Goal: Information Seeking & Learning: Learn about a topic

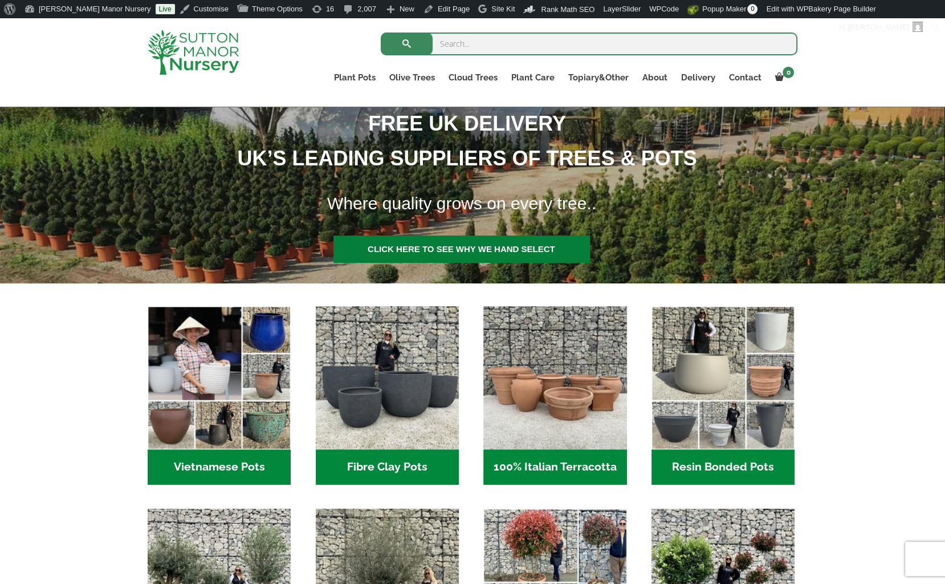
scroll to position [399, 0]
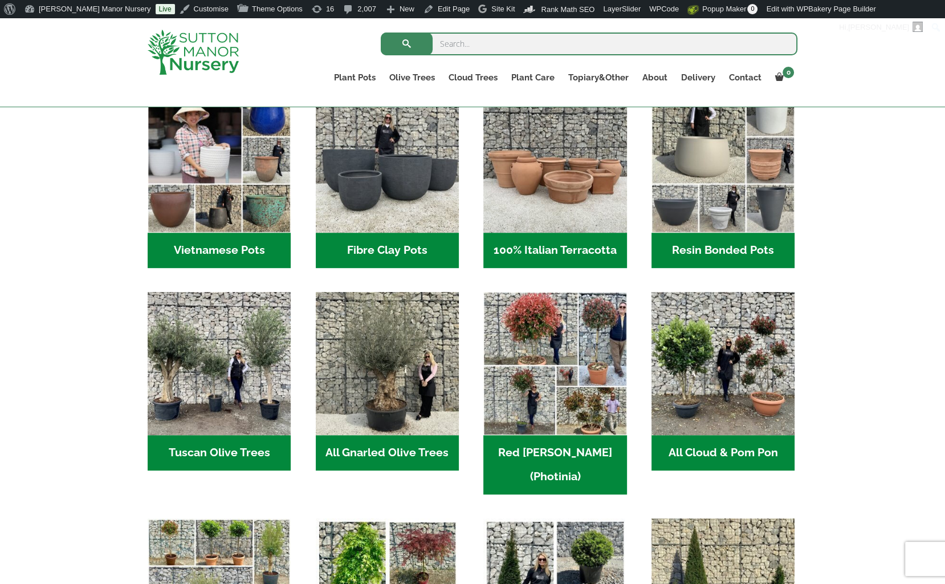
click at [850, 395] on div "FREE UK DELIVERY UK’S LEADING SUPPLIERS OF TREES & POTS Where quality grows on …" at bounding box center [472, 593] width 945 height 1533
click at [377, 431] on img "Visit product category All Gnarled Olive Trees" at bounding box center [387, 363] width 150 height 150
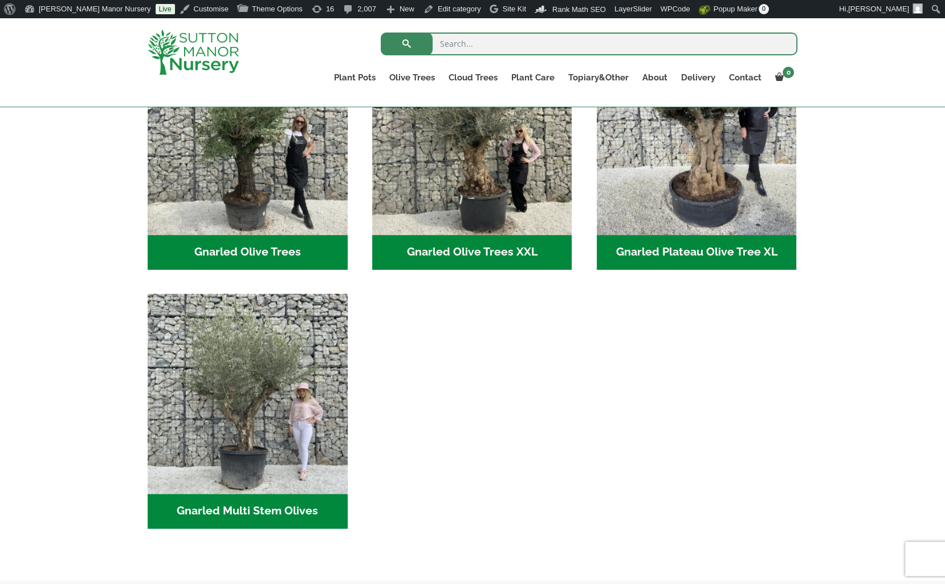
click at [549, 406] on ul "Gnarled Olive Trees (117) Gnarled Olive Trees XXL (57) Gnarled Plateau Olive Tr…" at bounding box center [473, 293] width 650 height 517
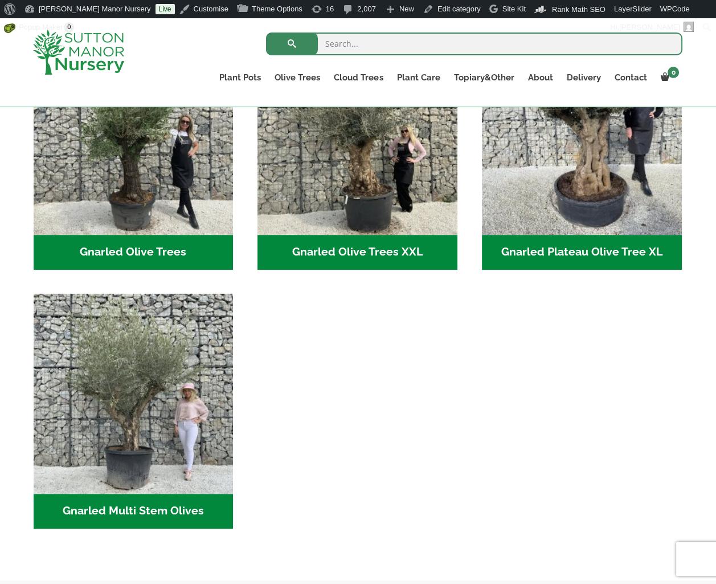
click at [387, 348] on ul "Gnarled Olive Trees (117) Gnarled Olive Trees XXL (57) Gnarled Plateau Olive Tr…" at bounding box center [359, 293] width 650 height 517
click at [361, 498] on ul "Gnarled Olive Trees (117) Gnarled Olive Trees XXL (57) Gnarled Plateau Olive Tr…" at bounding box center [359, 293] width 650 height 517
click at [421, 494] on ul "Gnarled Olive Trees (117) Gnarled Olive Trees XXL (57) Gnarled Plateau Olive Tr…" at bounding box center [359, 293] width 650 height 517
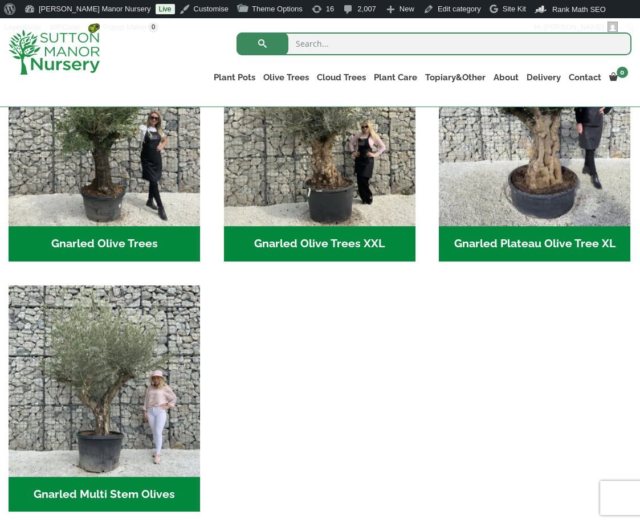
click at [440, 418] on ul "Gnarled Olive Trees (117) Gnarled Olive Trees XXL (57) Gnarled Plateau Olive Tr…" at bounding box center [320, 285] width 623 height 501
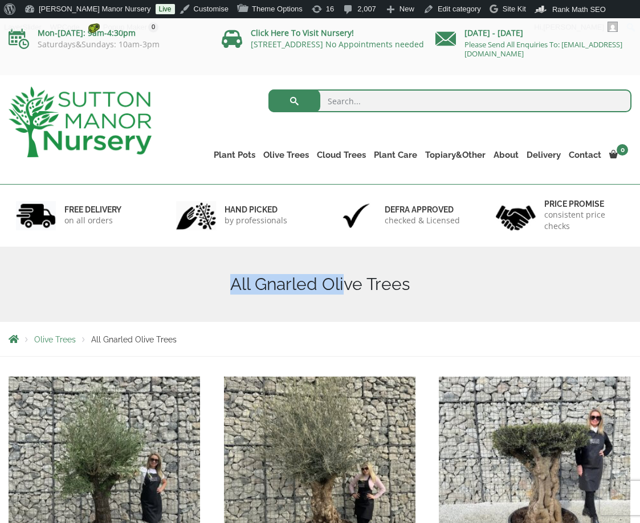
drag, startPoint x: 348, startPoint y: 287, endPoint x: 148, endPoint y: 297, distance: 200.3
click at [148, 297] on div "All Gnarled Olive Trees" at bounding box center [320, 284] width 640 height 75
click at [160, 292] on h1 "All Gnarled Olive Trees" at bounding box center [320, 284] width 623 height 21
drag, startPoint x: 409, startPoint y: 285, endPoint x: 276, endPoint y: 282, distance: 132.2
click at [276, 282] on h1 "All Gnarled Olive Trees" at bounding box center [320, 284] width 623 height 21
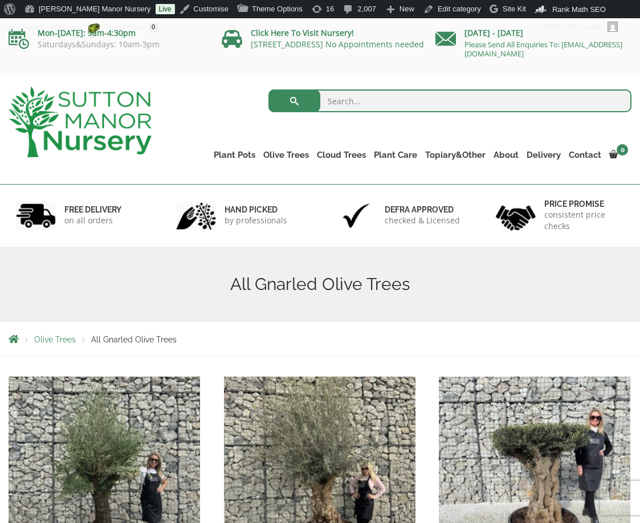
click at [152, 285] on h1 "All Gnarled Olive Trees" at bounding box center [320, 284] width 623 height 21
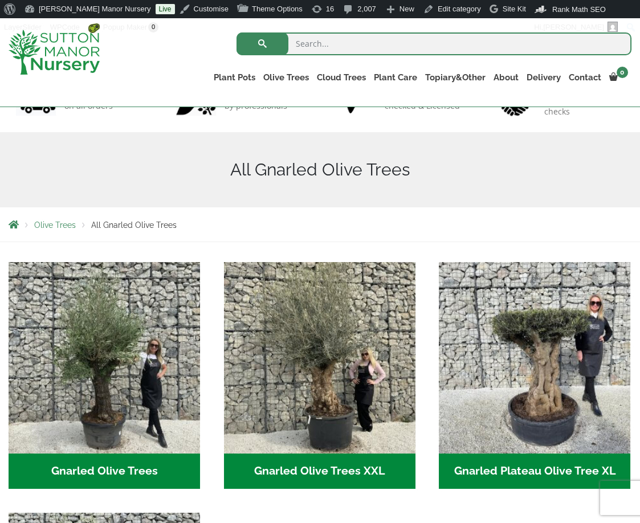
click at [346, 165] on h1 "All Gnarled Olive Trees" at bounding box center [320, 170] width 623 height 21
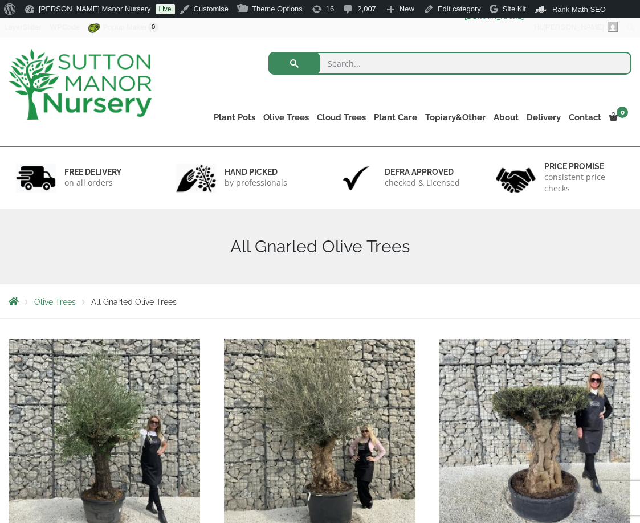
scroll to position [0, 0]
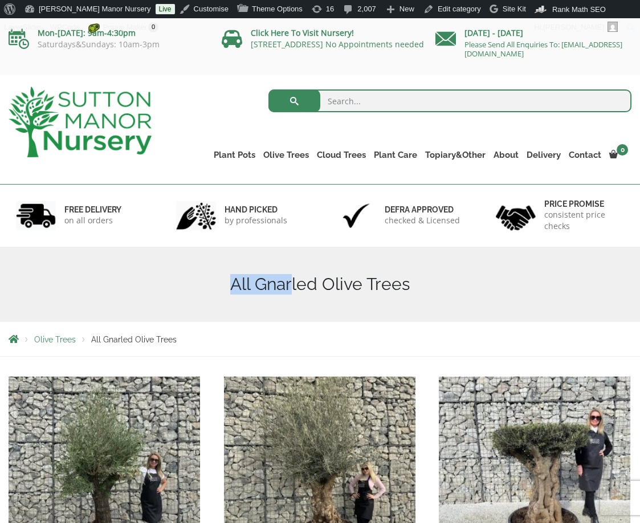
drag, startPoint x: 293, startPoint y: 280, endPoint x: 220, endPoint y: 279, distance: 72.9
click at [228, 280] on h1 "All Gnarled Olive Trees" at bounding box center [320, 284] width 623 height 21
click at [561, 268] on div "All Gnarled Olive Trees" at bounding box center [320, 284] width 640 height 75
drag, startPoint x: 462, startPoint y: 285, endPoint x: 171, endPoint y: 259, distance: 291.9
click at [171, 259] on div "All Gnarled Olive Trees" at bounding box center [320, 284] width 640 height 75
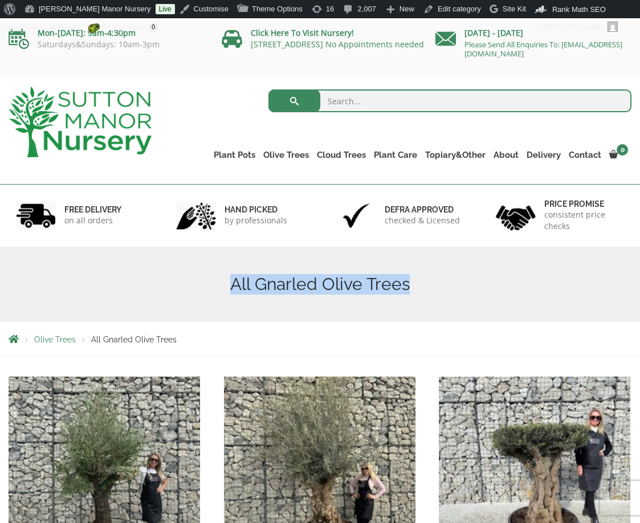
click at [370, 251] on div "All Gnarled Olive Trees" at bounding box center [320, 284] width 640 height 75
click at [491, 285] on h1 "All Gnarled Olive Trees" at bounding box center [320, 284] width 623 height 21
click at [47, 292] on h1 "All Gnarled Olive Trees" at bounding box center [320, 284] width 623 height 21
drag, startPoint x: 35, startPoint y: 272, endPoint x: 410, endPoint y: 291, distance: 376.0
click at [410, 291] on div "All Gnarled Olive Trees" at bounding box center [320, 284] width 640 height 75
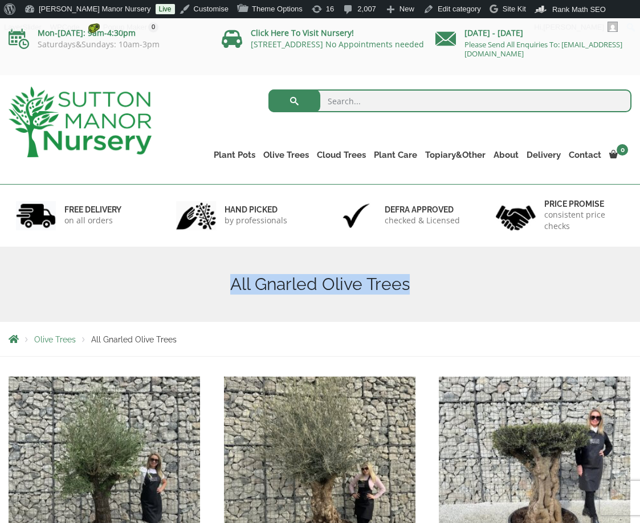
click at [450, 280] on h1 "All Gnarled Olive Trees" at bounding box center [320, 284] width 623 height 21
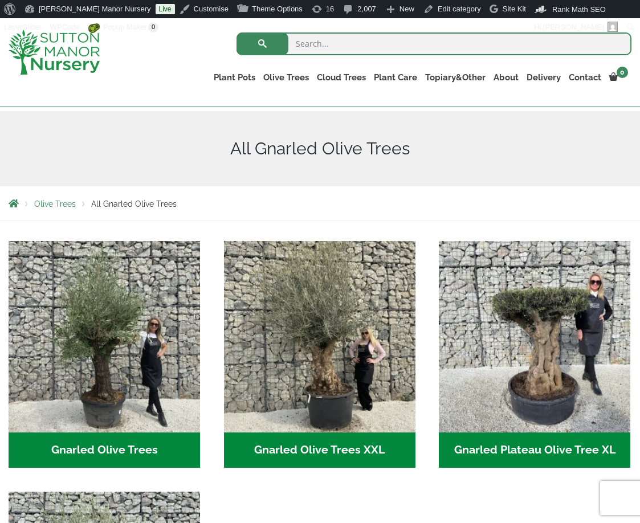
scroll to position [114, 0]
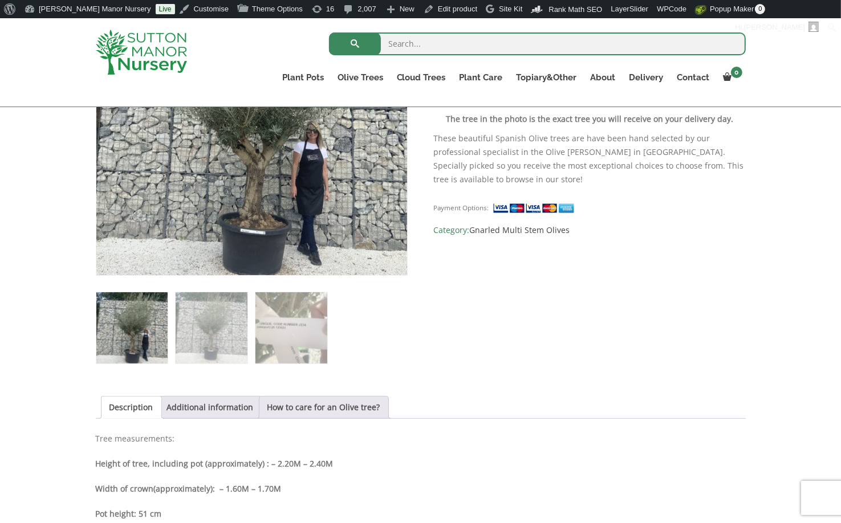
scroll to position [435, 0]
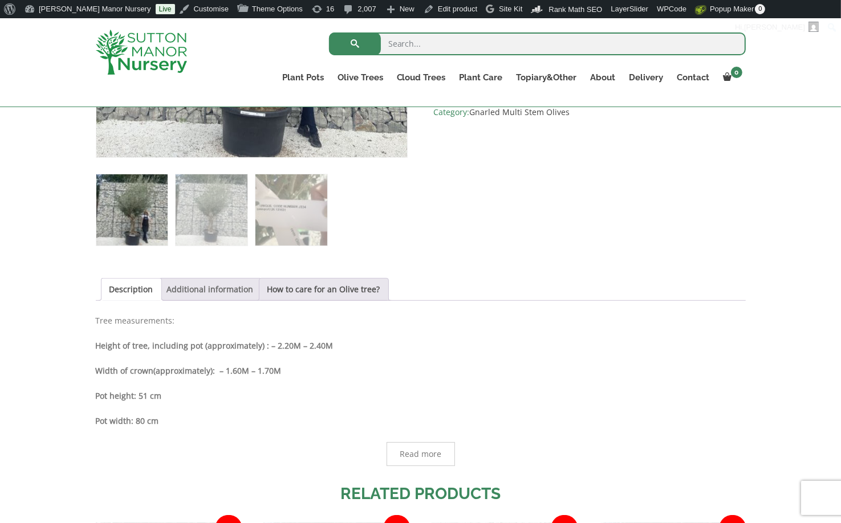
click at [221, 288] on link "Additional information" at bounding box center [210, 290] width 87 height 22
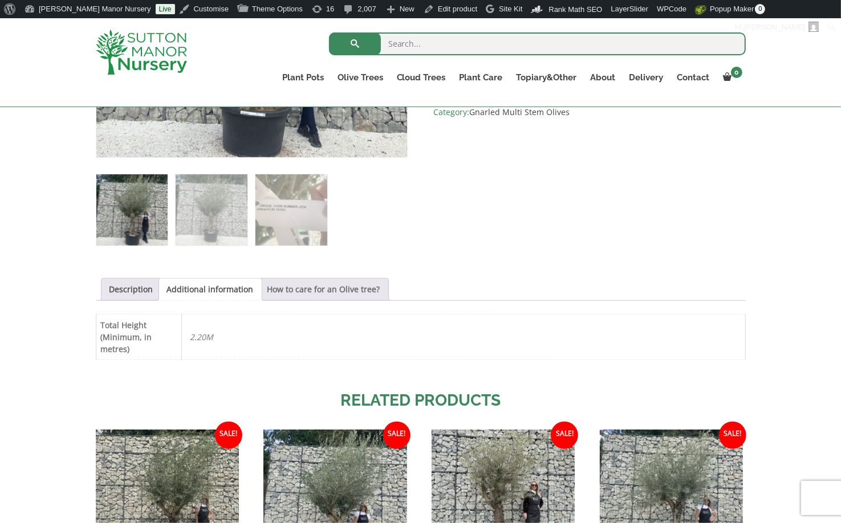
click at [291, 291] on link "How to care for an Olive tree?" at bounding box center [323, 290] width 113 height 22
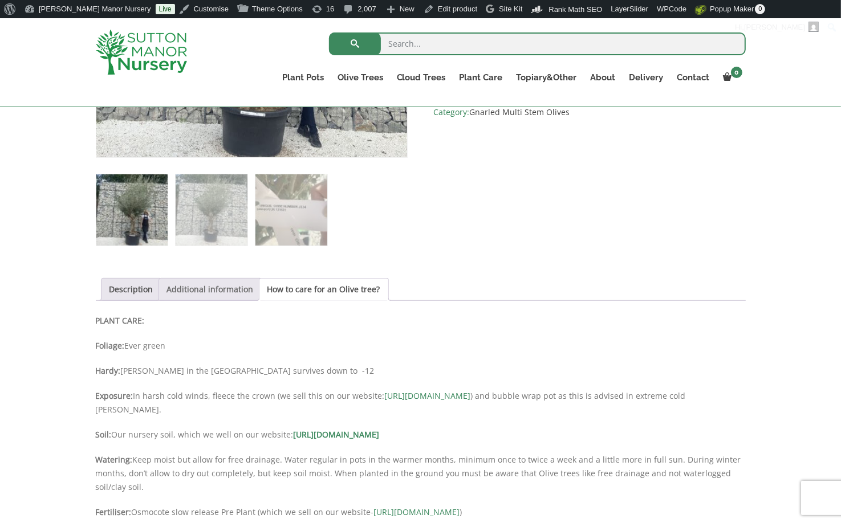
click at [214, 290] on link "Additional information" at bounding box center [210, 290] width 87 height 22
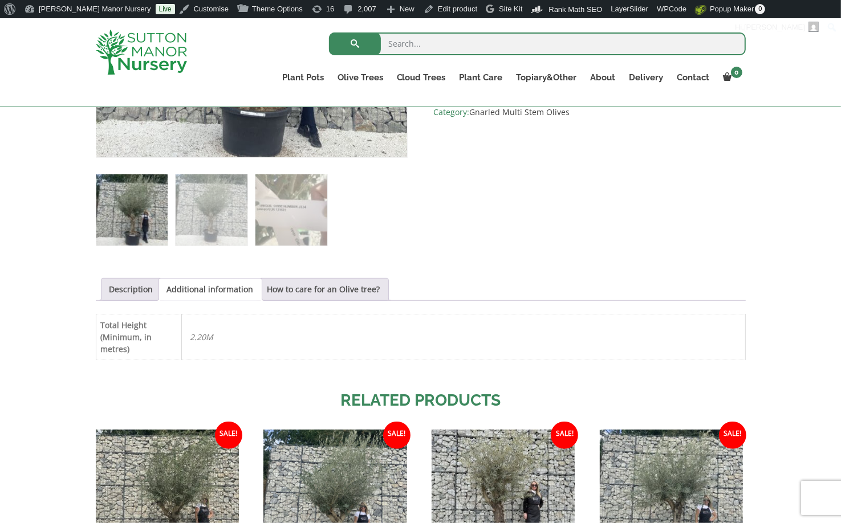
click at [248, 340] on p "2.20M" at bounding box center [463, 337] width 546 height 21
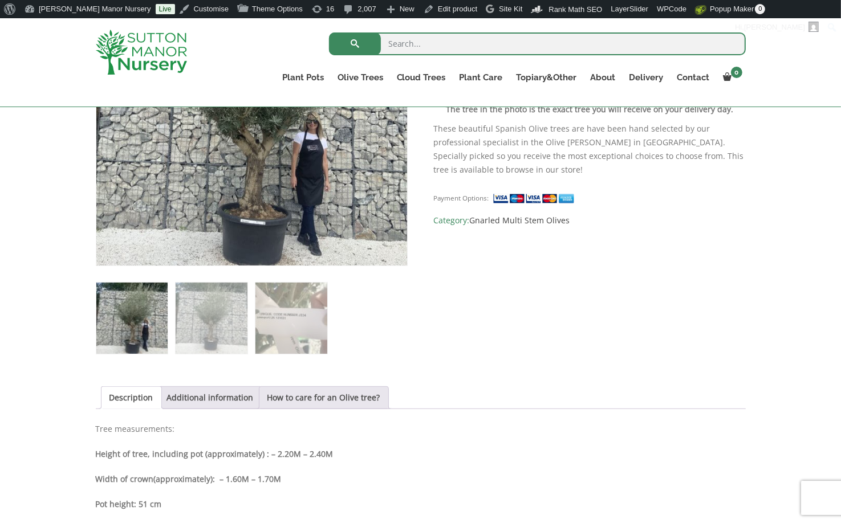
scroll to position [513, 0]
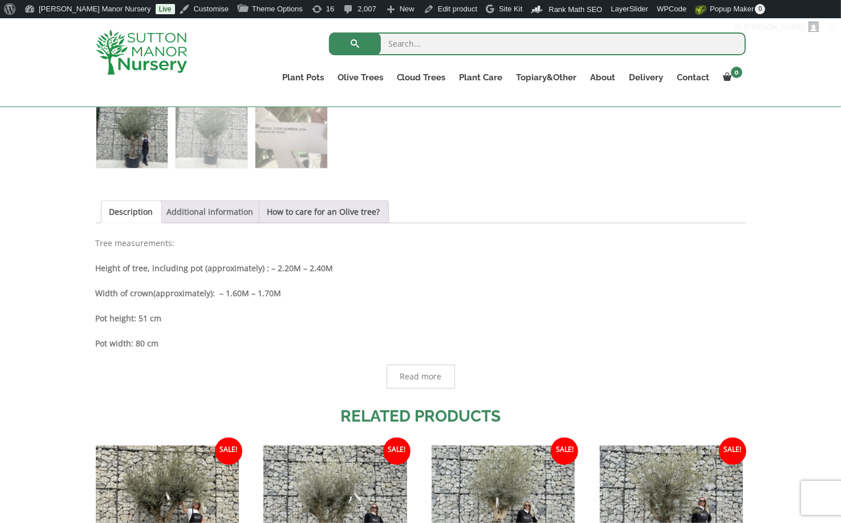
drag, startPoint x: 218, startPoint y: 203, endPoint x: 237, endPoint y: 209, distance: 20.2
click at [218, 203] on link "Additional information" at bounding box center [210, 212] width 87 height 22
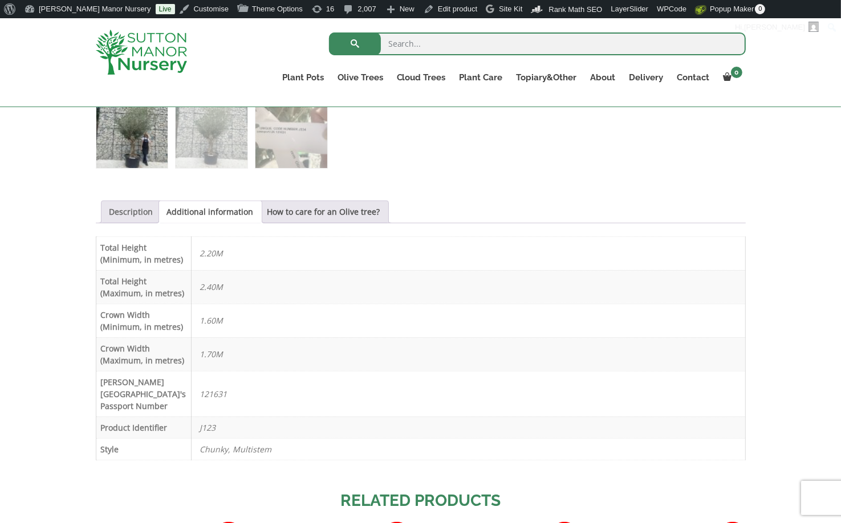
click at [121, 204] on link "Description" at bounding box center [131, 212] width 44 height 22
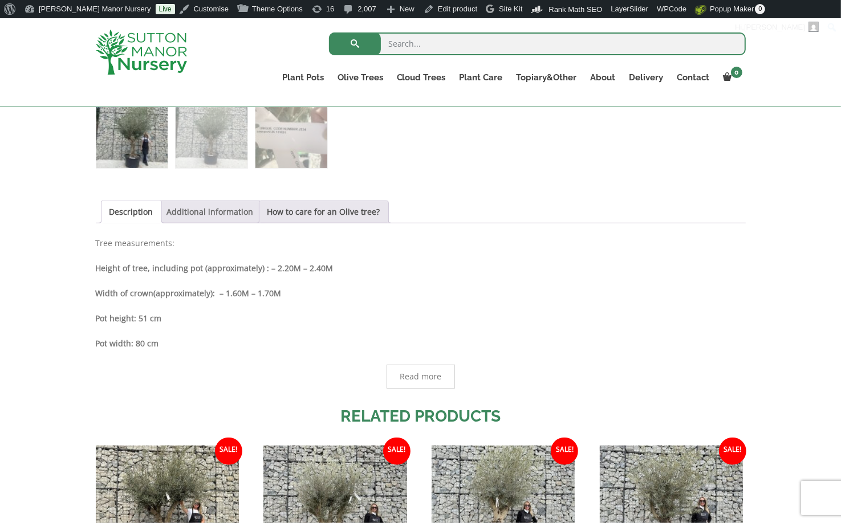
click at [210, 202] on link "Additional information" at bounding box center [210, 212] width 87 height 22
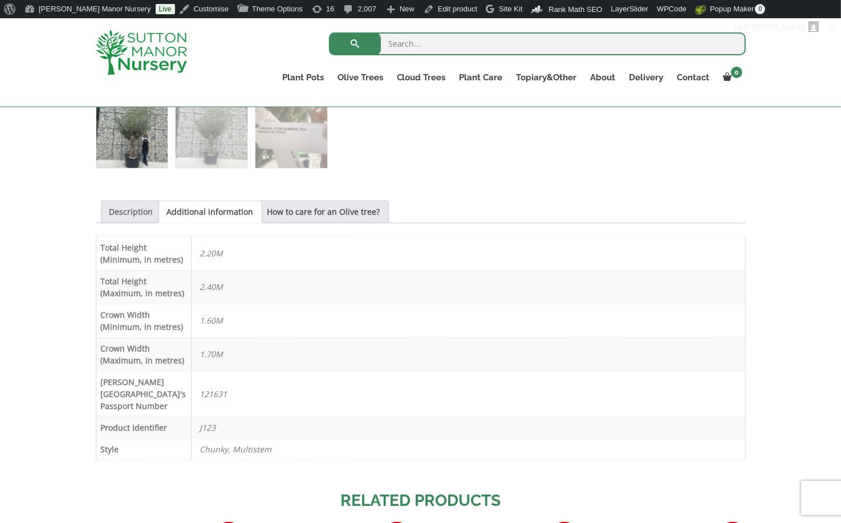
click at [124, 205] on link "Description" at bounding box center [131, 212] width 44 height 22
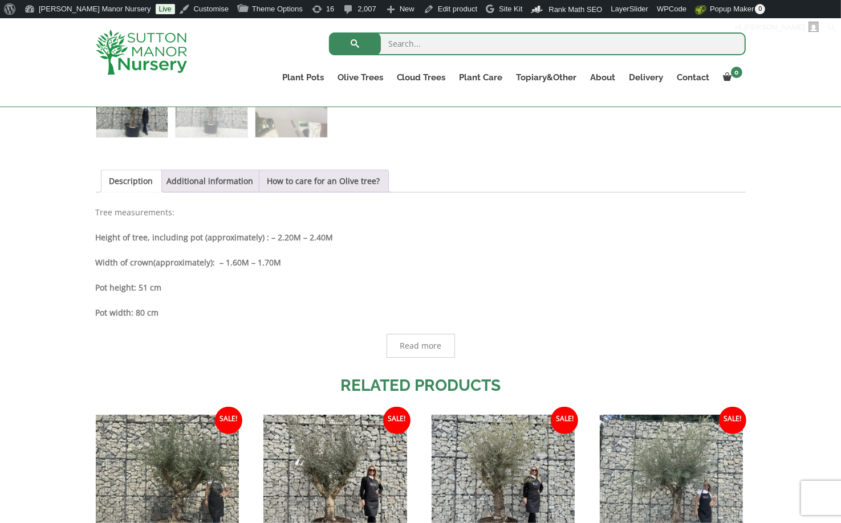
scroll to position [549, 0]
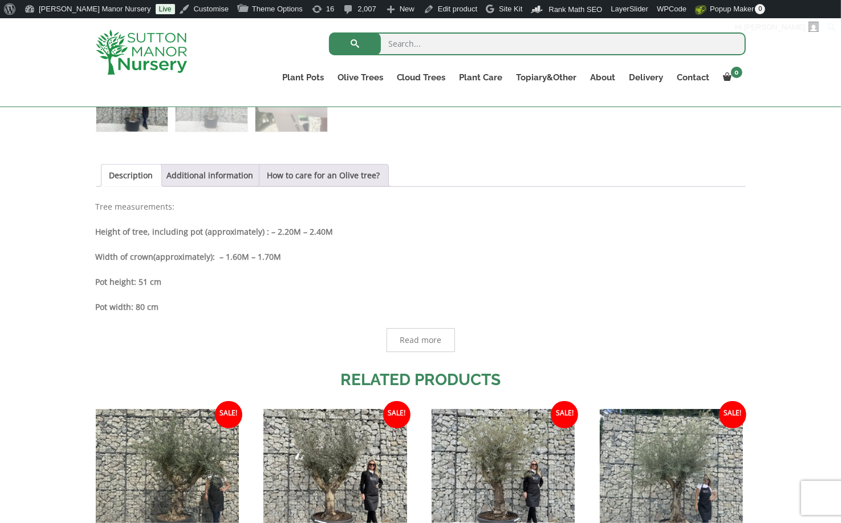
click at [187, 158] on div "🔍 DRAFT PRODUCT FOPR THE NEW WEBSITE FREE SHIPPING! (UK Mainland & covering par…" at bounding box center [421, 190] width 650 height 917
click at [186, 168] on link "Additional information" at bounding box center [210, 176] width 87 height 22
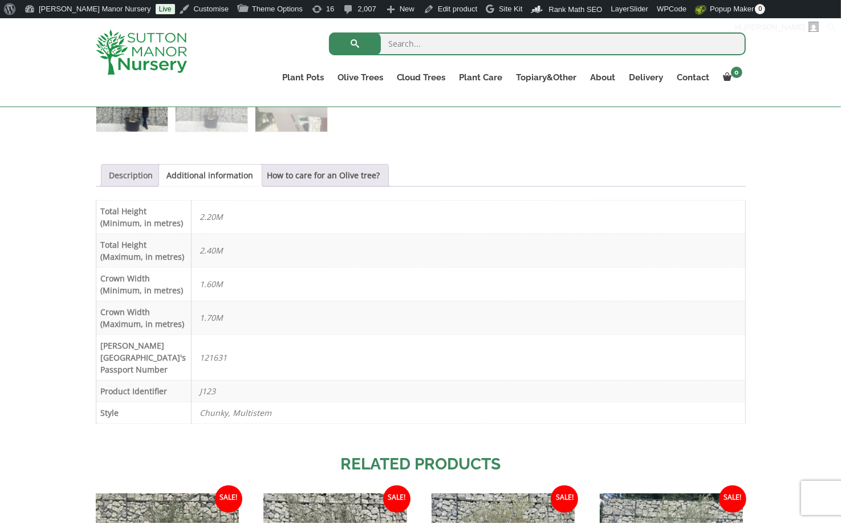
click at [133, 174] on link "Description" at bounding box center [131, 176] width 44 height 22
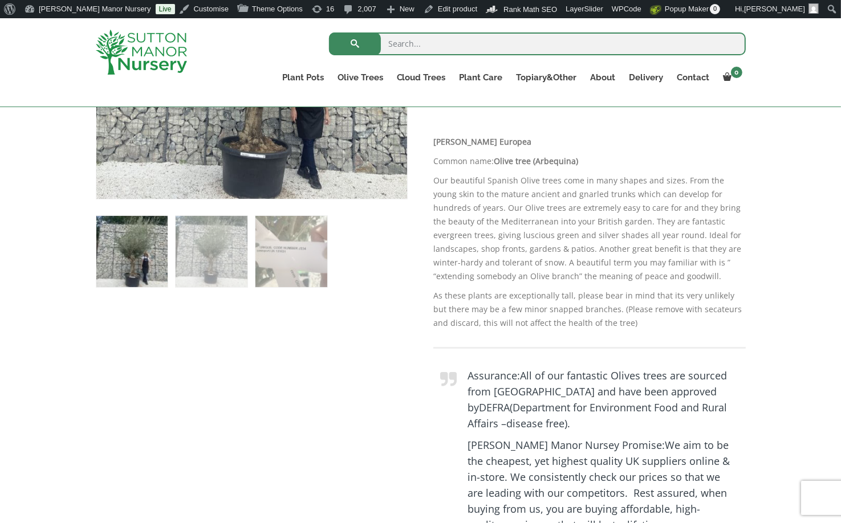
scroll to position [321, 0]
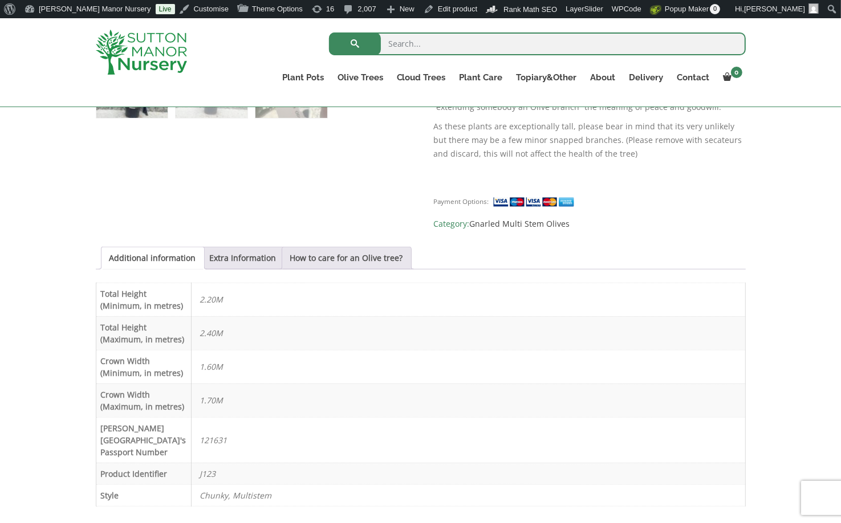
scroll to position [569, 0]
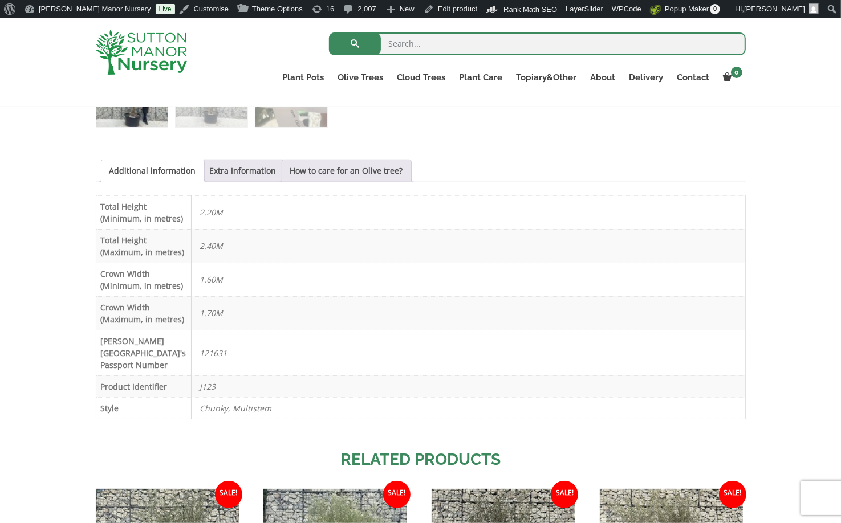
scroll to position [569, 0]
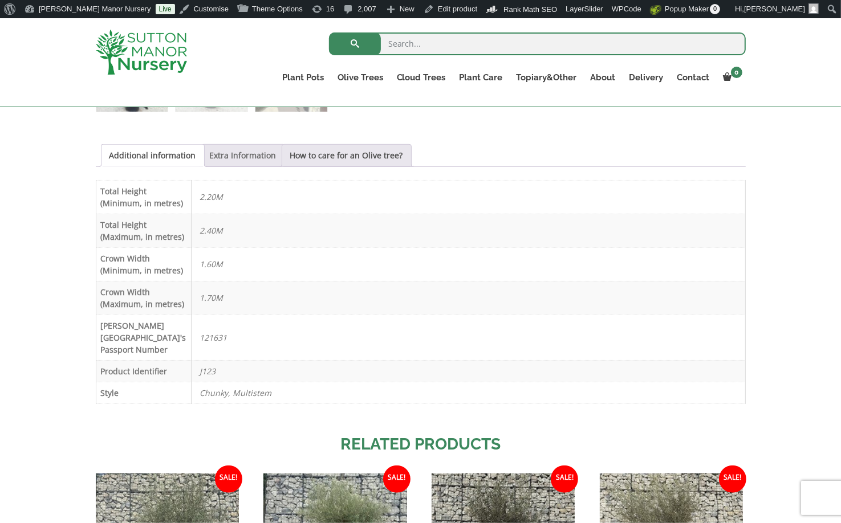
click at [225, 151] on link "Extra Information" at bounding box center [243, 156] width 67 height 22
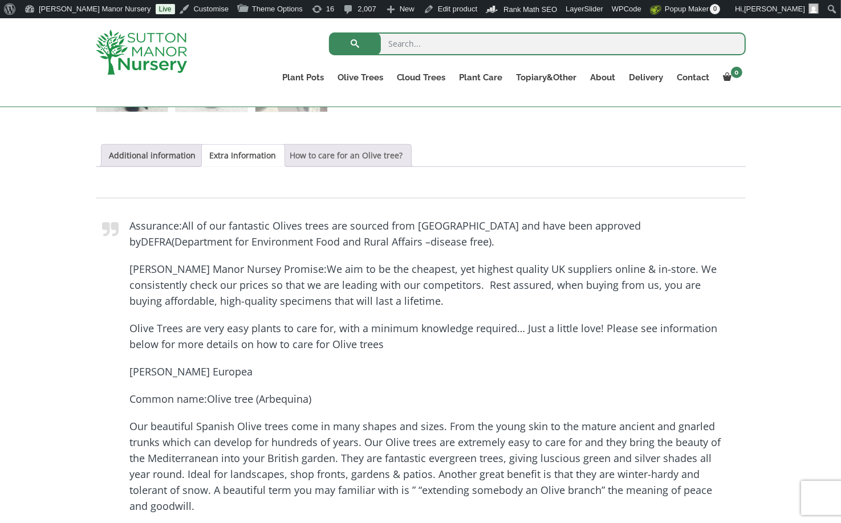
click at [290, 152] on link "How to care for an Olive tree?" at bounding box center [346, 156] width 113 height 22
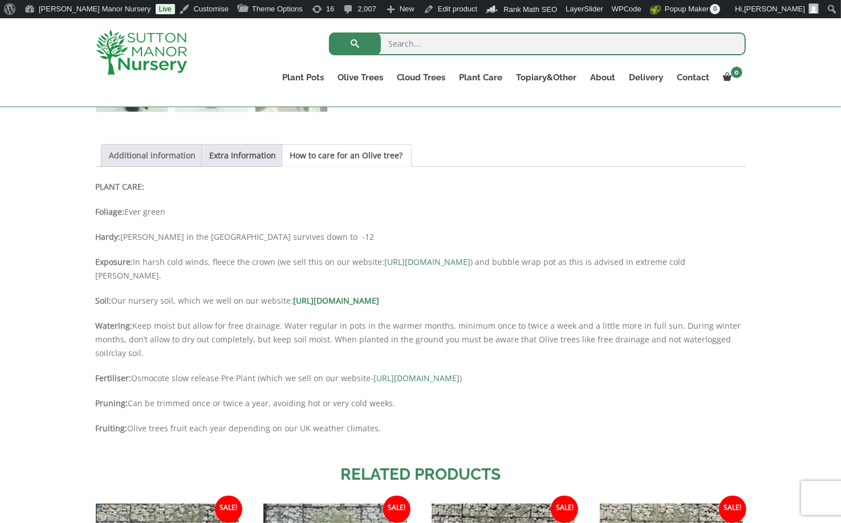
click at [137, 154] on link "Additional information" at bounding box center [152, 156] width 87 height 22
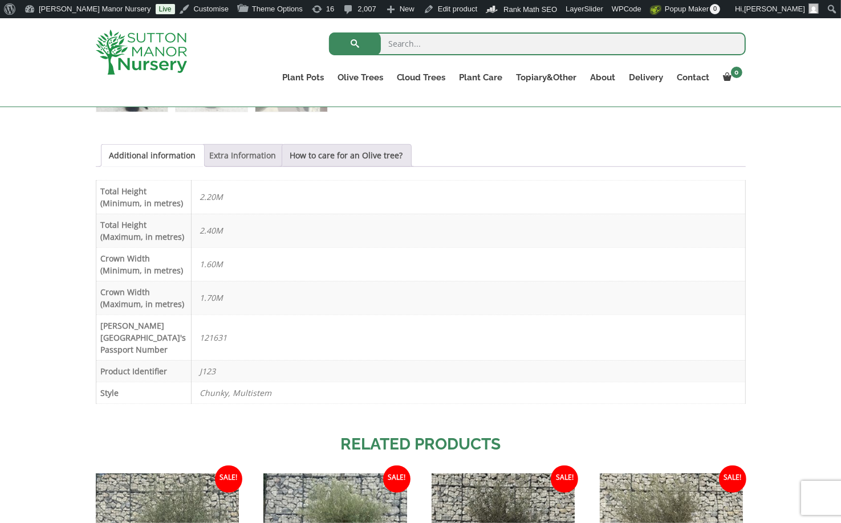
click at [262, 150] on link "Extra Information" at bounding box center [243, 156] width 67 height 22
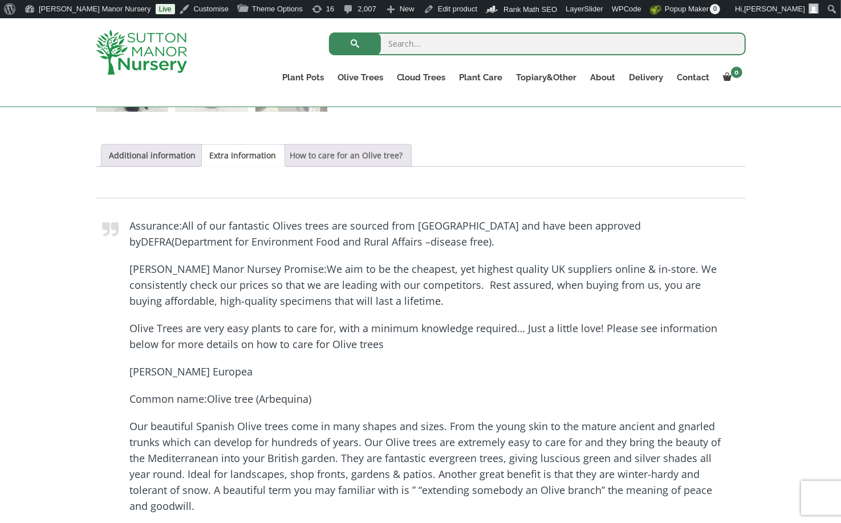
click at [313, 145] on link "How to care for an Olive tree?" at bounding box center [346, 156] width 113 height 22
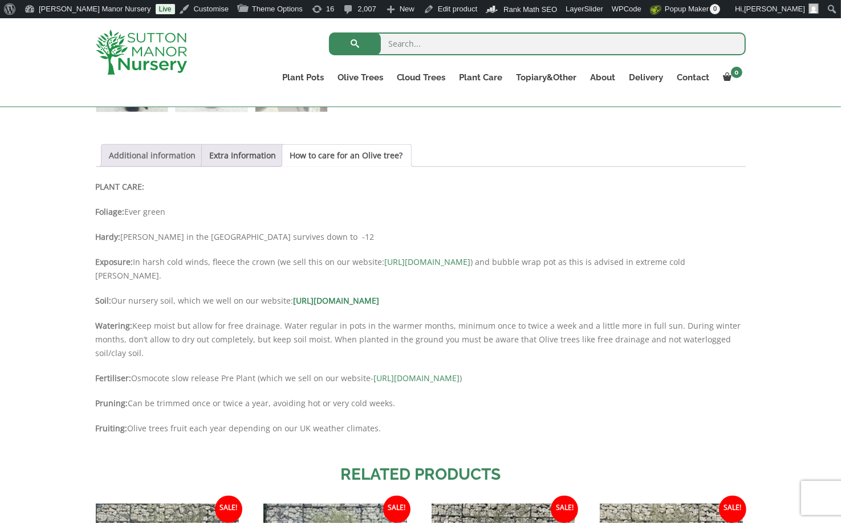
click at [166, 152] on link "Additional information" at bounding box center [152, 156] width 87 height 22
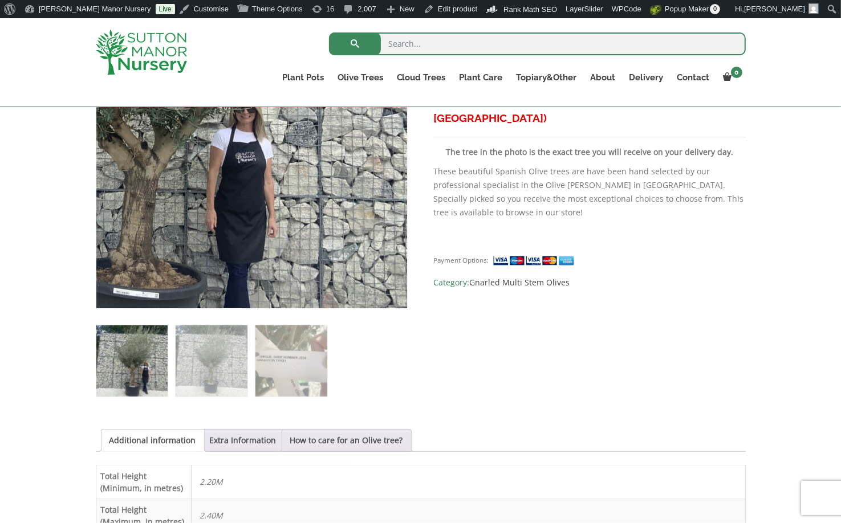
scroll to position [0, 0]
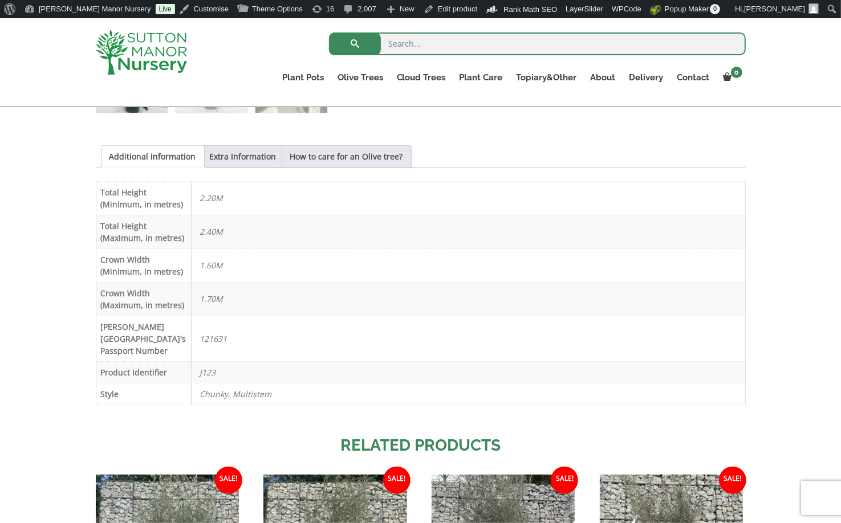
scroll to position [569, 0]
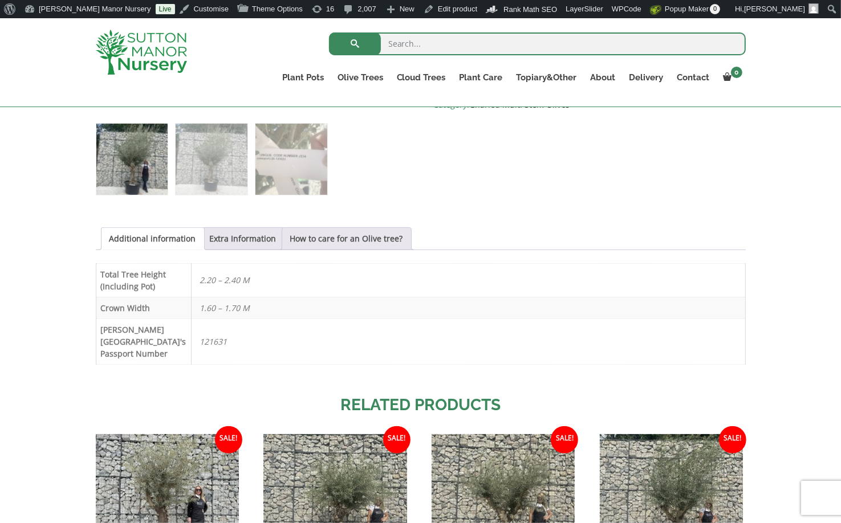
scroll to position [492, 0]
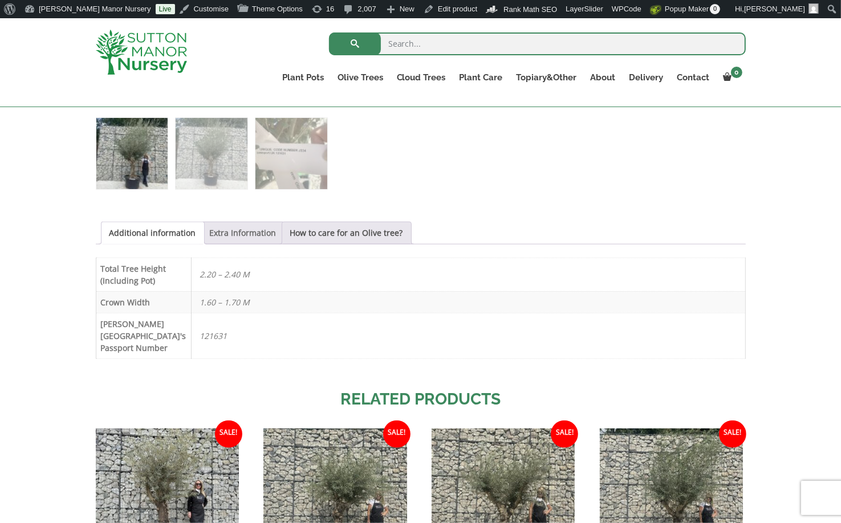
click at [238, 235] on link "Extra Information" at bounding box center [243, 233] width 67 height 22
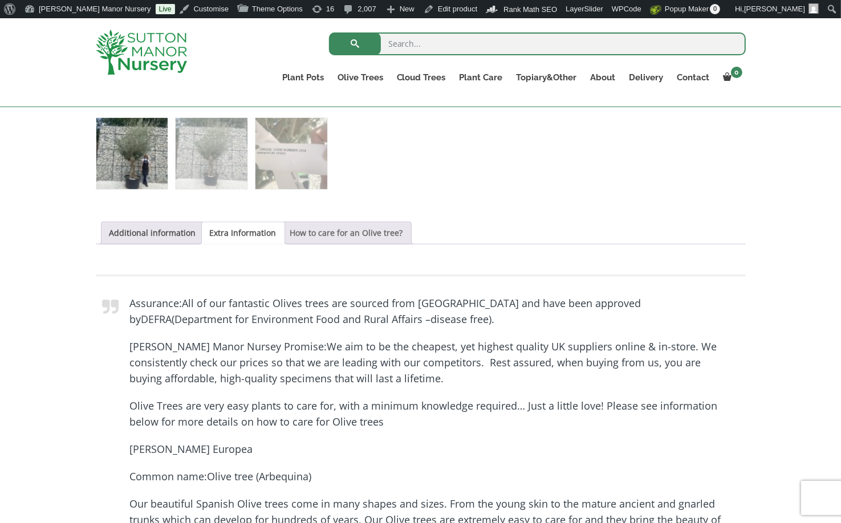
click at [302, 232] on link "How to care for an Olive tree?" at bounding box center [346, 233] width 113 height 22
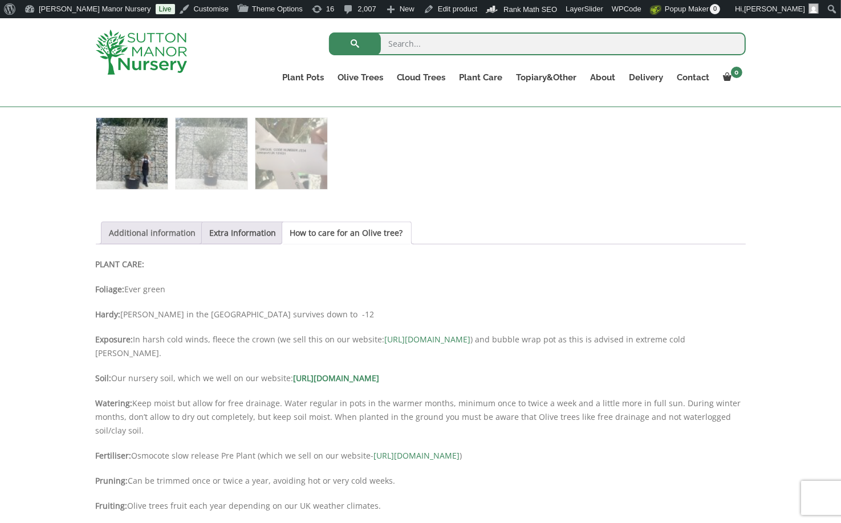
click at [142, 232] on link "Additional information" at bounding box center [152, 233] width 87 height 22
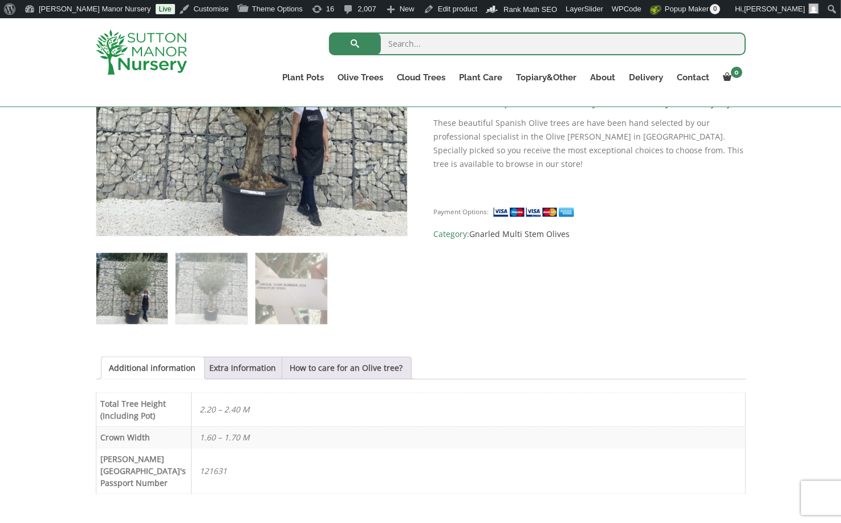
scroll to position [378, 0]
